Goal: Navigation & Orientation: Understand site structure

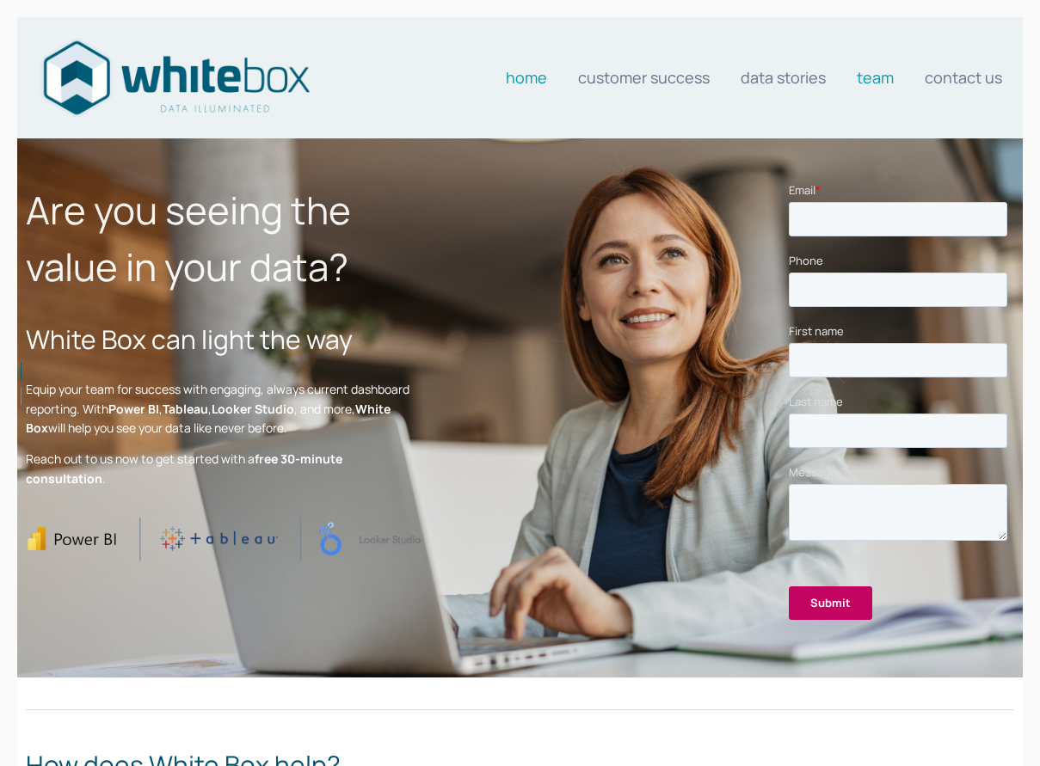
click at [860, 76] on link "Team" at bounding box center [875, 77] width 37 height 34
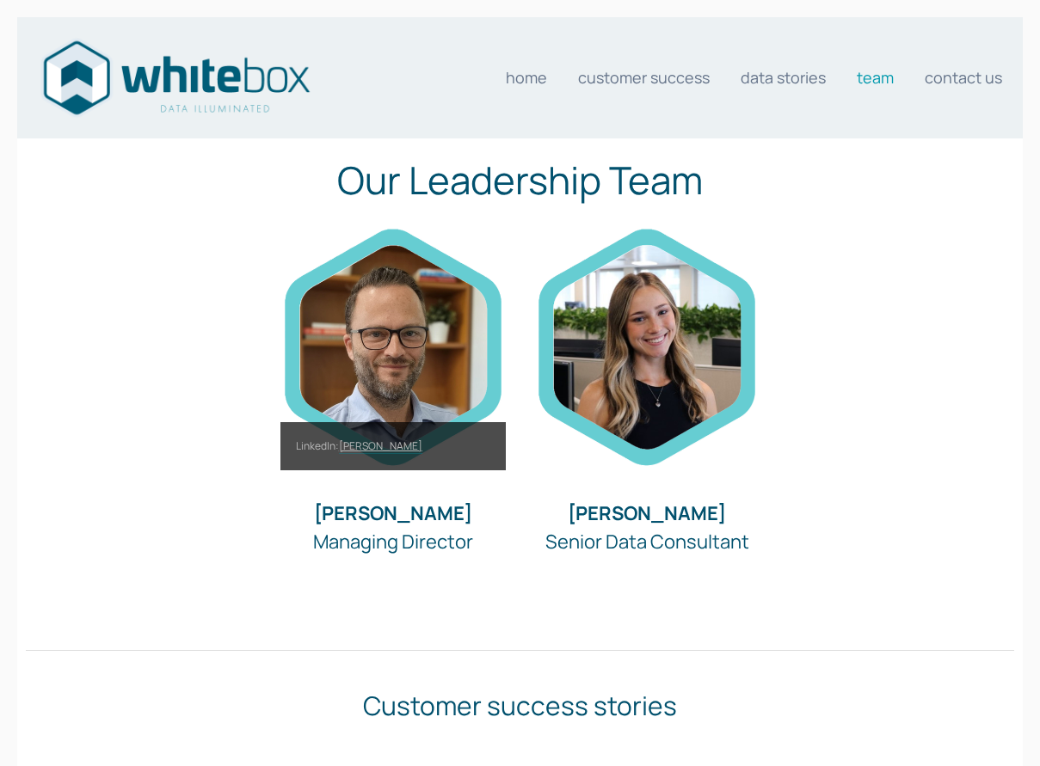
click at [402, 339] on img at bounding box center [392, 347] width 225 height 248
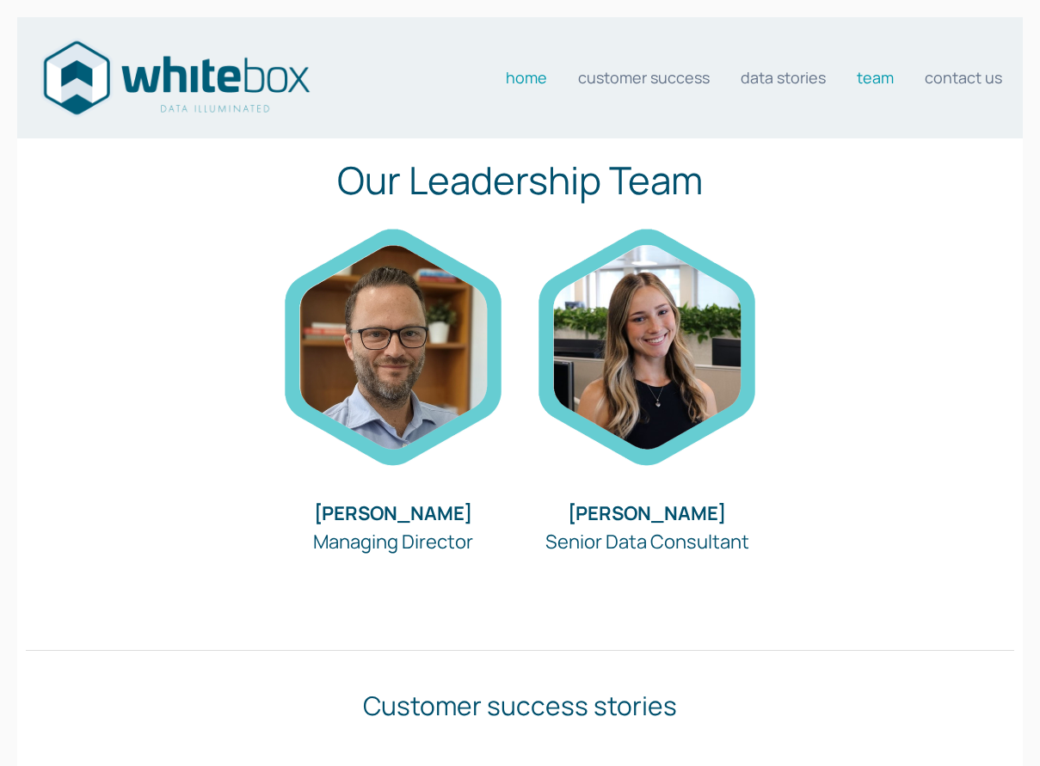
click at [532, 78] on link "Home" at bounding box center [526, 77] width 41 height 34
drag, startPoint x: 600, startPoint y: 184, endPoint x: 632, endPoint y: 161, distance: 39.4
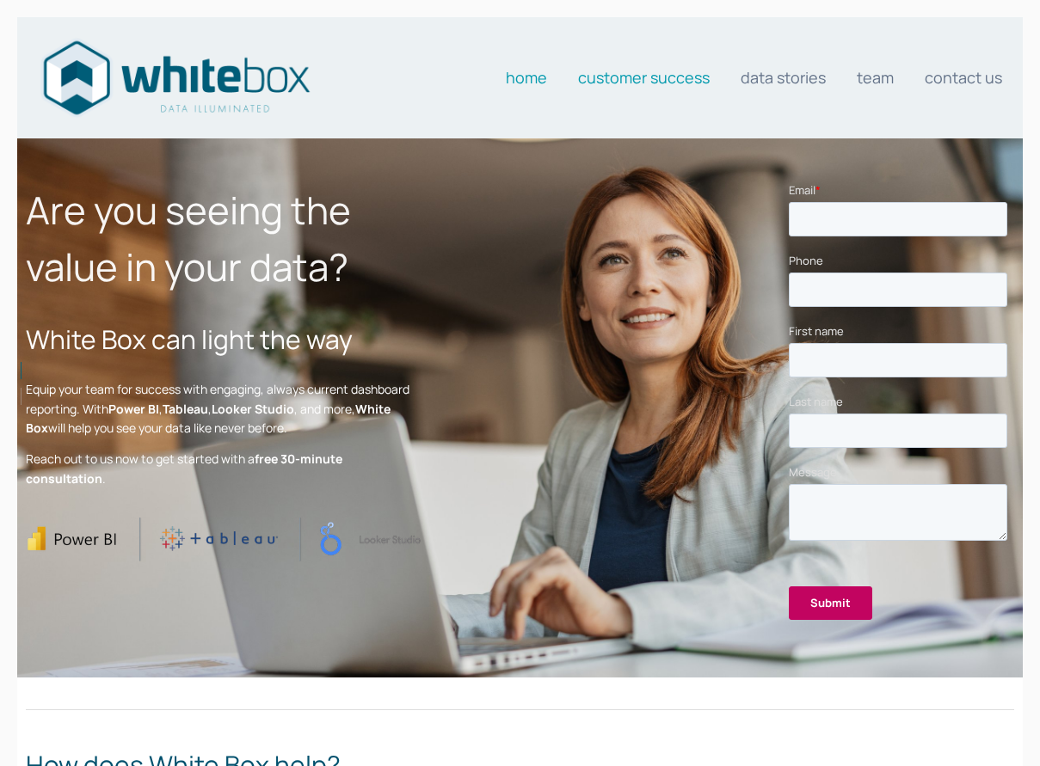
click at [673, 83] on link "Customer Success" at bounding box center [644, 77] width 132 height 34
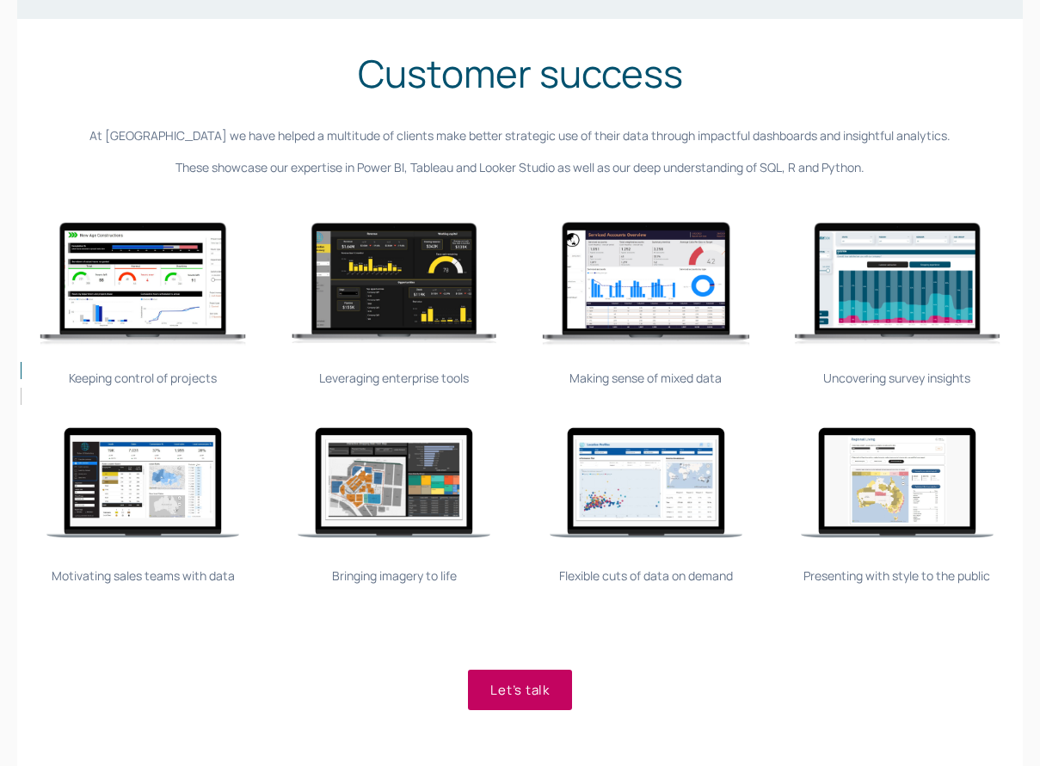
scroll to position [249, 0]
